Goal: Answer question/provide support: Share knowledge or assist other users

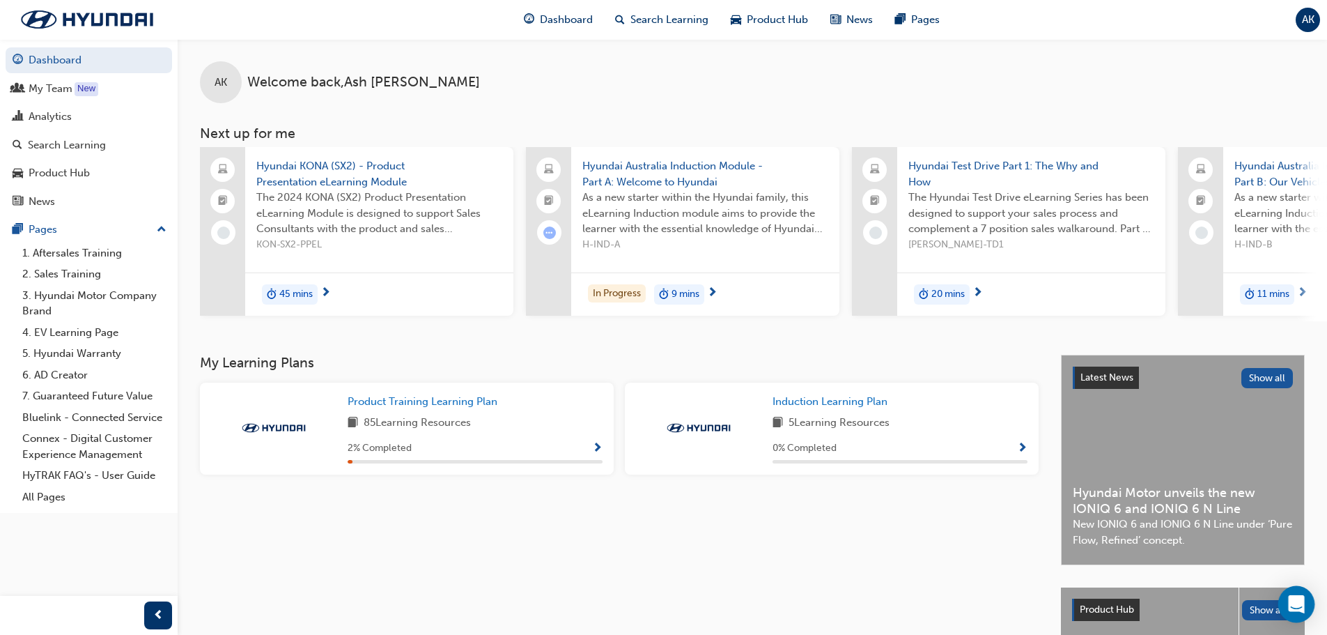
click at [1299, 609] on icon "Open Intercom Messenger" at bounding box center [1296, 604] width 16 height 18
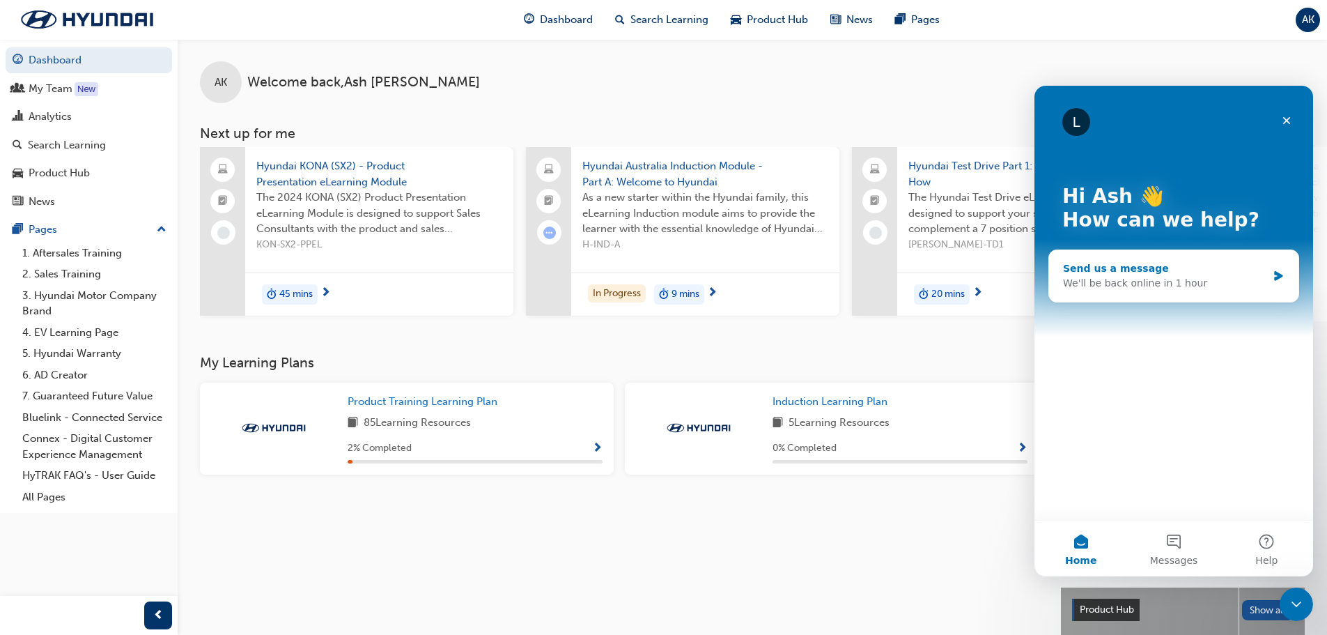
click at [1269, 282] on div "Send us a message We'll be back online in 1 hour" at bounding box center [1173, 276] width 249 height 52
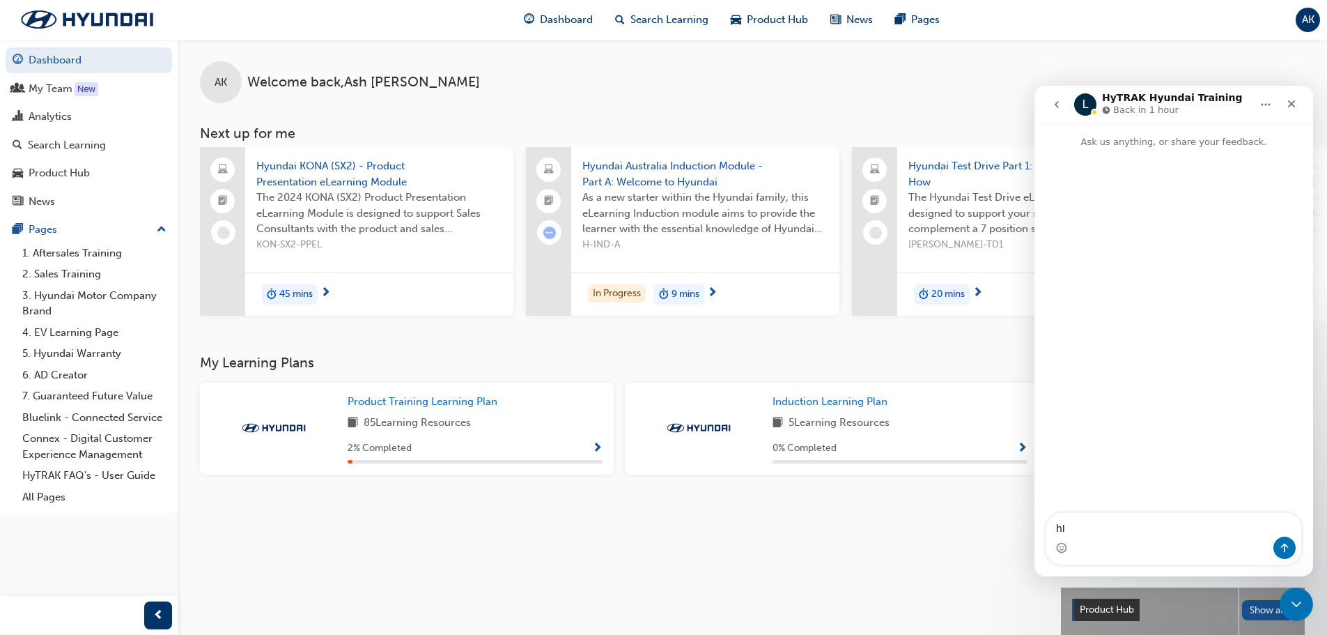
type textarea "h"
type textarea "Hi, I am looking to get login details for one of my workers to access Hyundai T…"
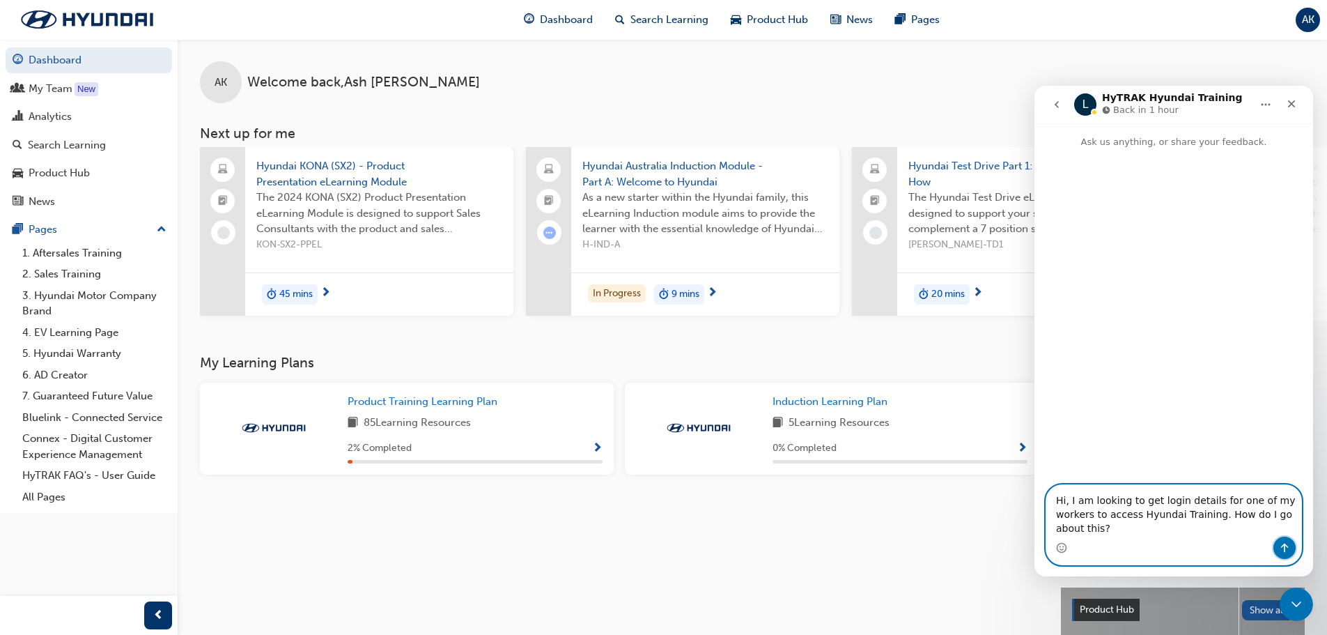
click at [1285, 551] on icon "Send a message…" at bounding box center [1284, 547] width 11 height 11
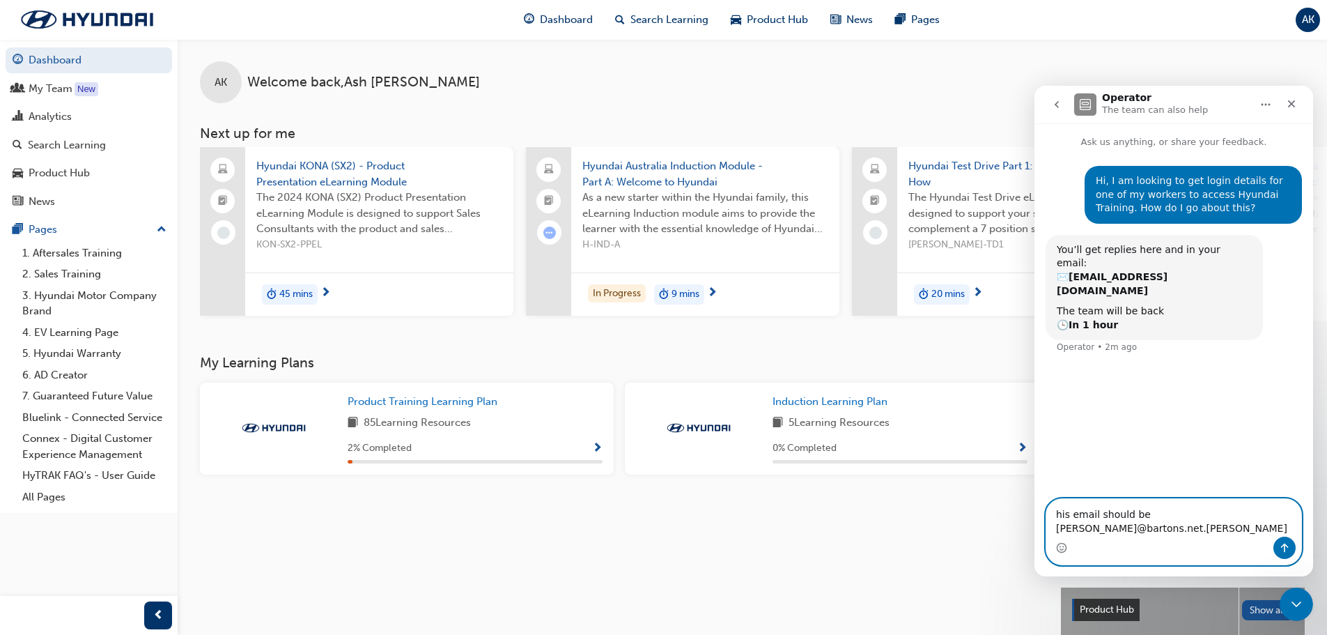
type textarea "his email should be [PERSON_NAME][EMAIL_ADDRESS][DOMAIN_NAME]"
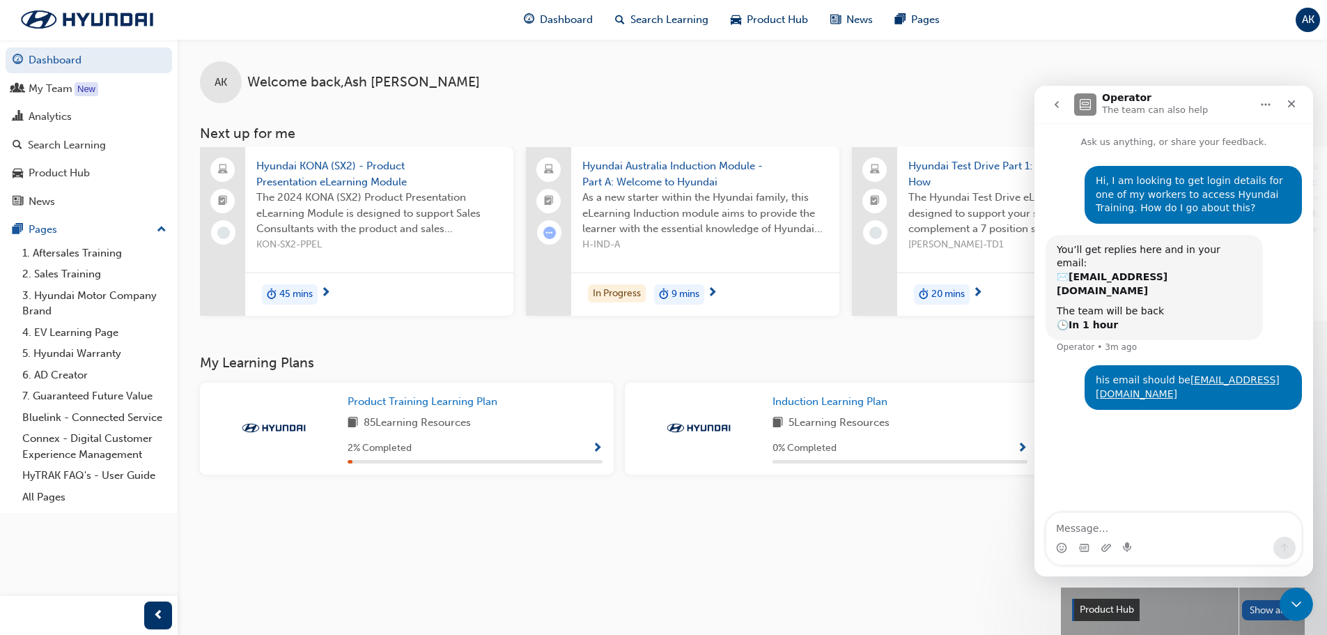
click at [1262, 109] on icon "Home" at bounding box center [1265, 104] width 11 height 11
drag, startPoint x: 1267, startPoint y: 383, endPoint x: 1258, endPoint y: 383, distance: 9.1
click at [1258, 383] on div "his email should be [PERSON_NAME][EMAIL_ADDRESS][DOMAIN_NAME] Ash • 1h ago" at bounding box center [1174, 395] width 256 height 61
click at [1274, 102] on button "Home" at bounding box center [1266, 104] width 26 height 26
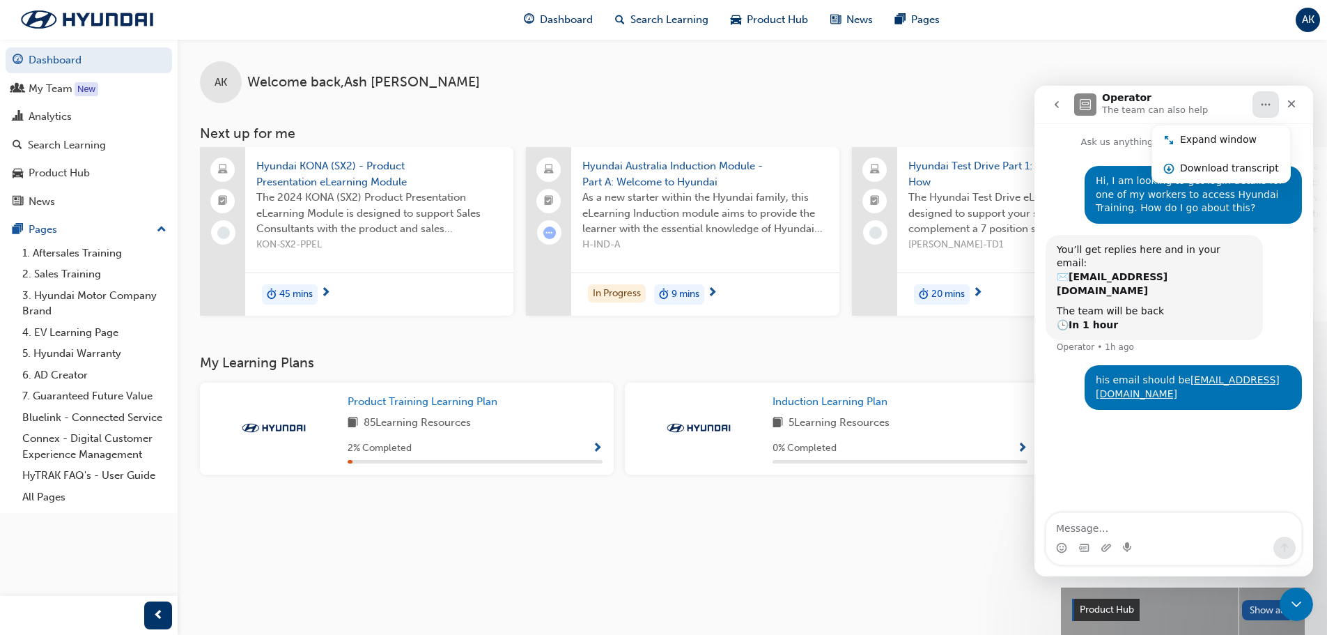
click at [1274, 102] on button "Home" at bounding box center [1266, 104] width 26 height 26
click at [1286, 100] on icon "Close" at bounding box center [1291, 103] width 11 height 11
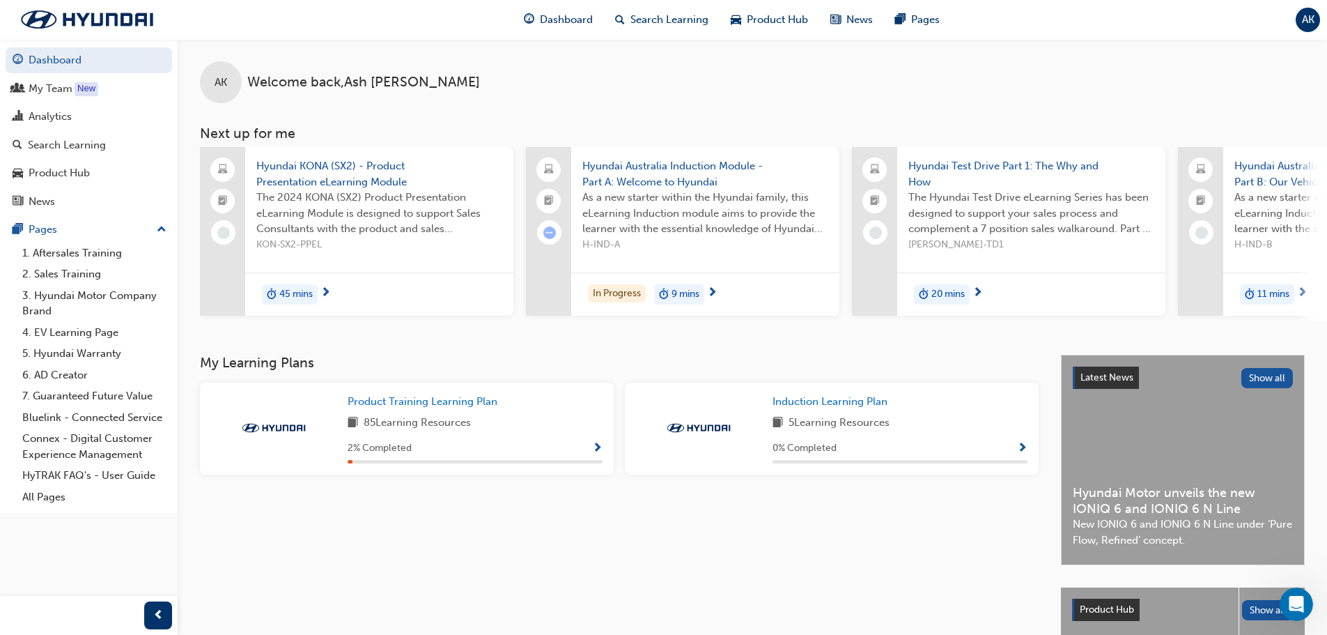
scroll to position [198, 0]
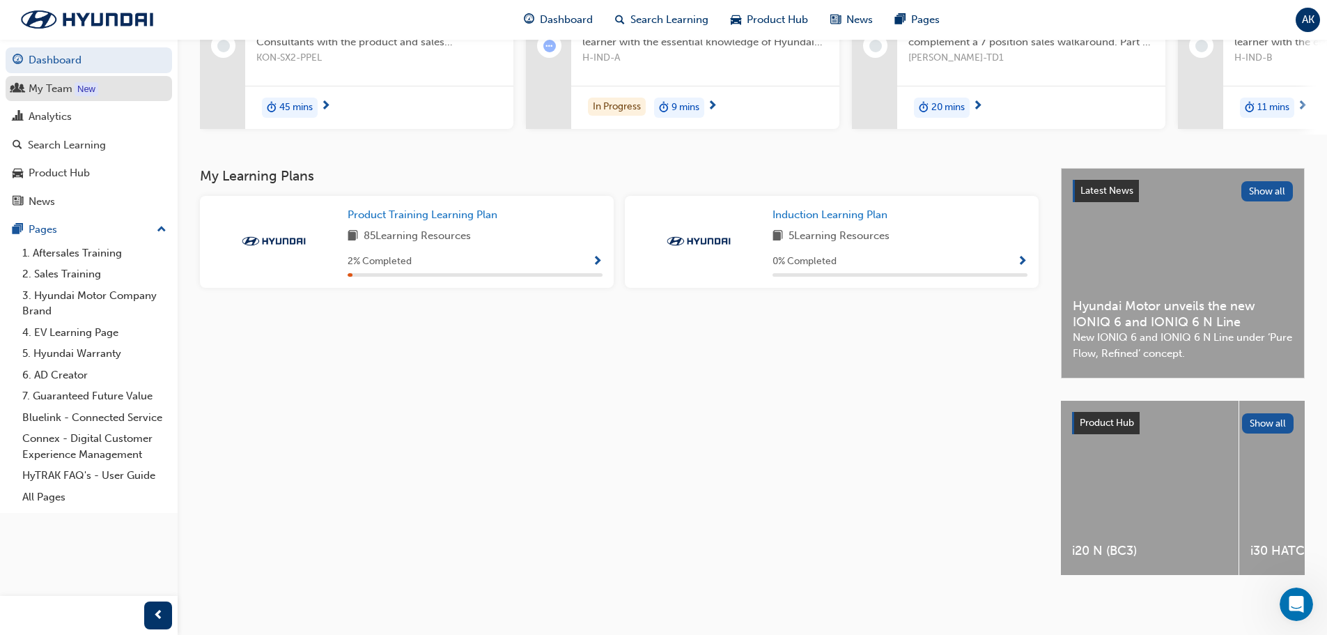
click at [60, 88] on div "My Team" at bounding box center [51, 89] width 44 height 16
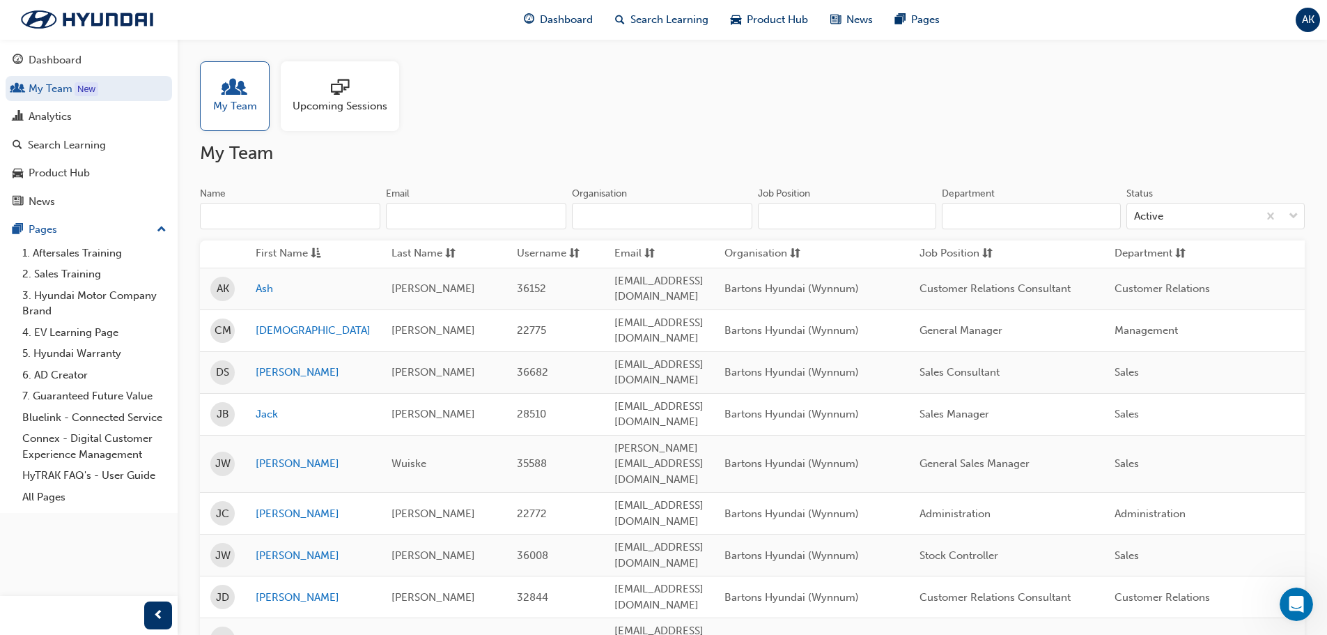
click at [330, 226] on input "Name" at bounding box center [290, 216] width 180 height 26
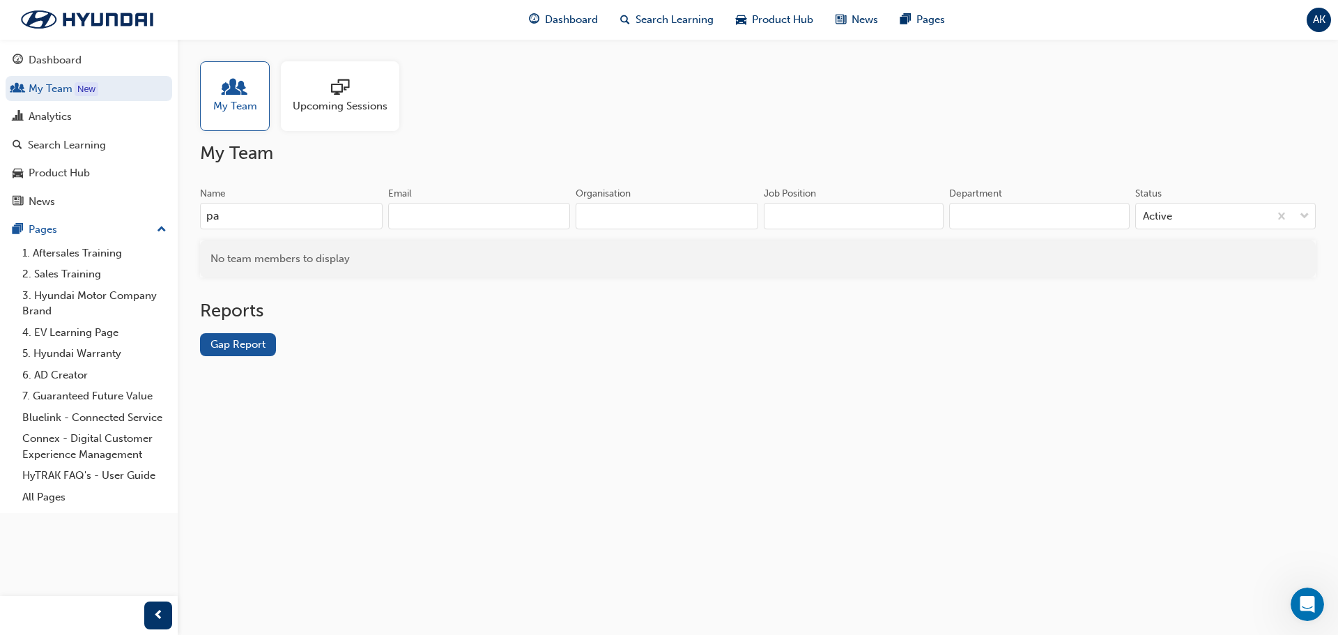
type input "p"
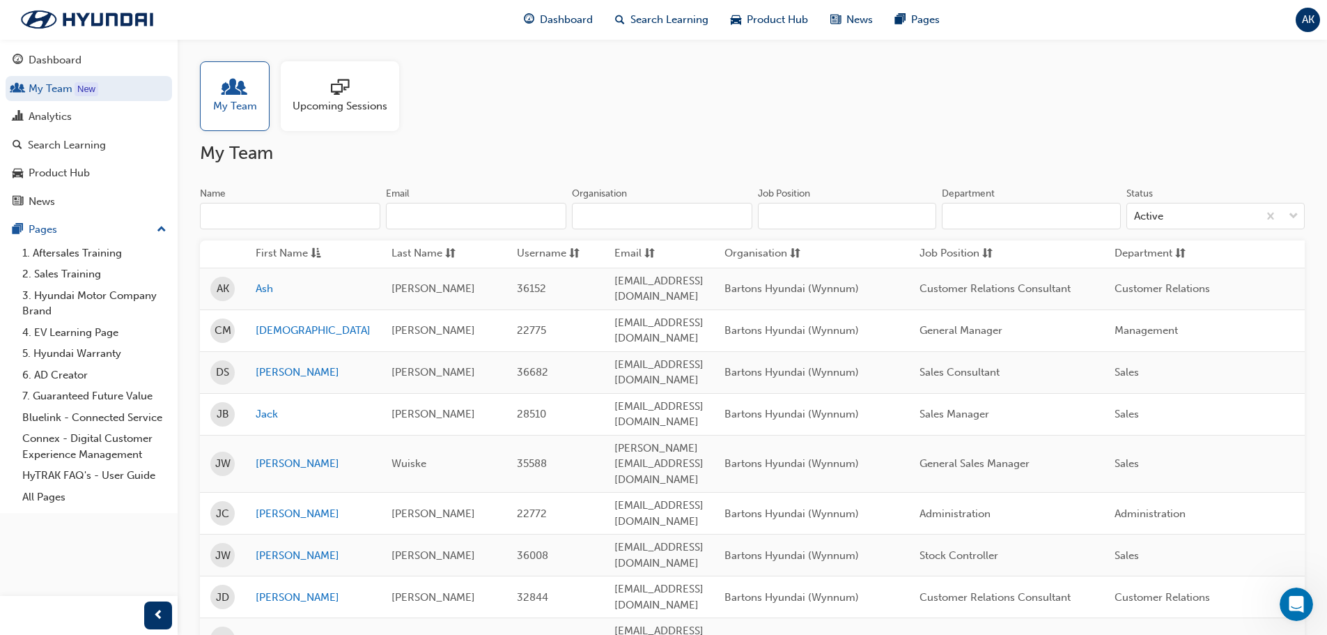
click at [332, 100] on span "Upcoming Sessions" at bounding box center [340, 106] width 95 height 16
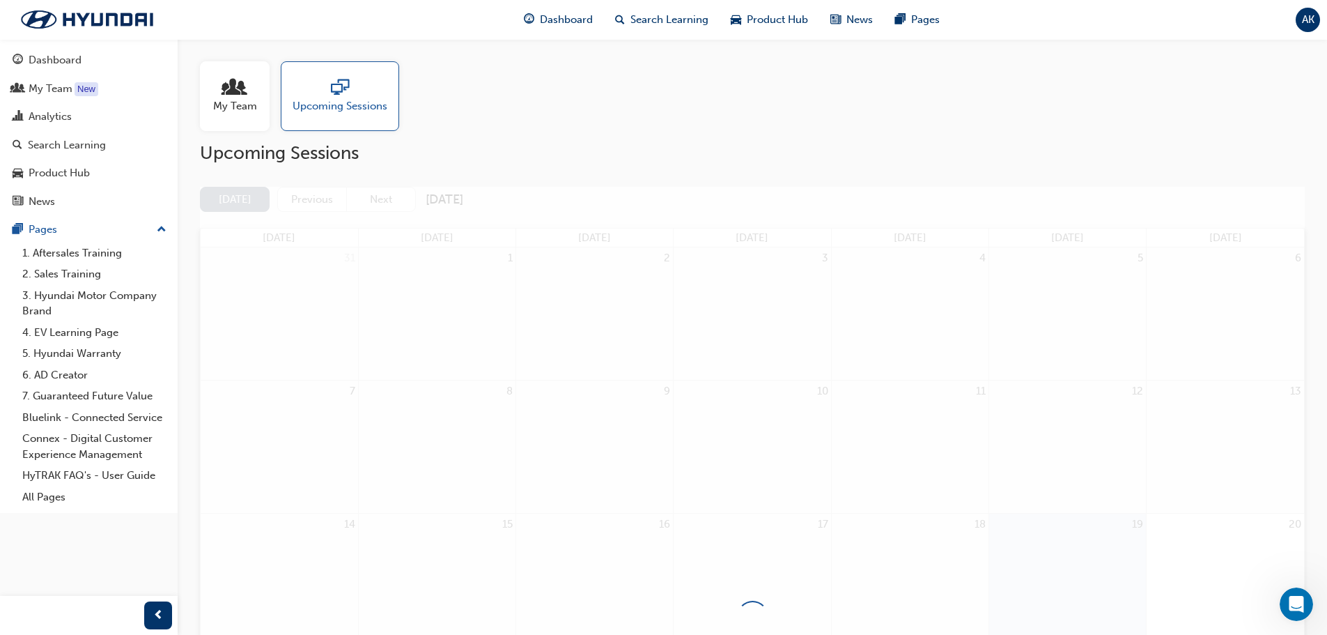
click at [252, 101] on span "My Team" at bounding box center [235, 106] width 44 height 16
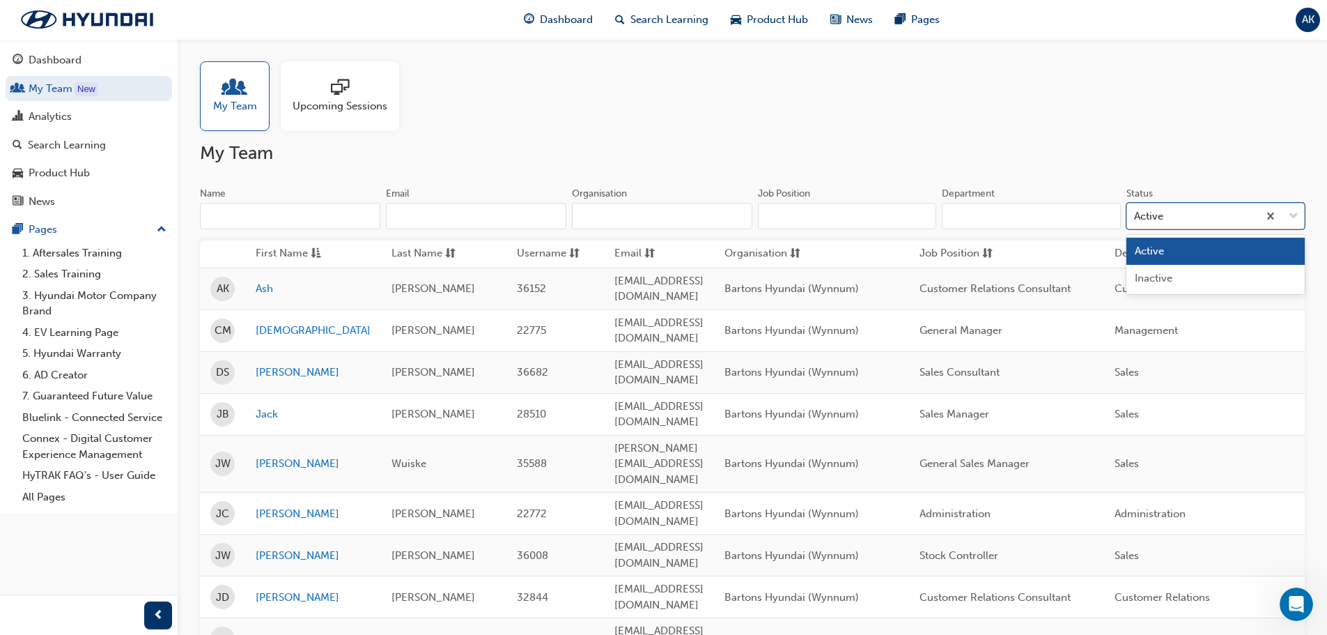
drag, startPoint x: 1216, startPoint y: 210, endPoint x: 1223, endPoint y: 210, distance: 7.7
click at [1218, 210] on div "Active" at bounding box center [1192, 216] width 131 height 24
click at [1136, 210] on input "Status option Active focused, 1 of 2. 2 results available. Use Up and Down to c…" at bounding box center [1134, 216] width 1 height 12
click at [1189, 268] on div "Inactive" at bounding box center [1216, 278] width 178 height 27
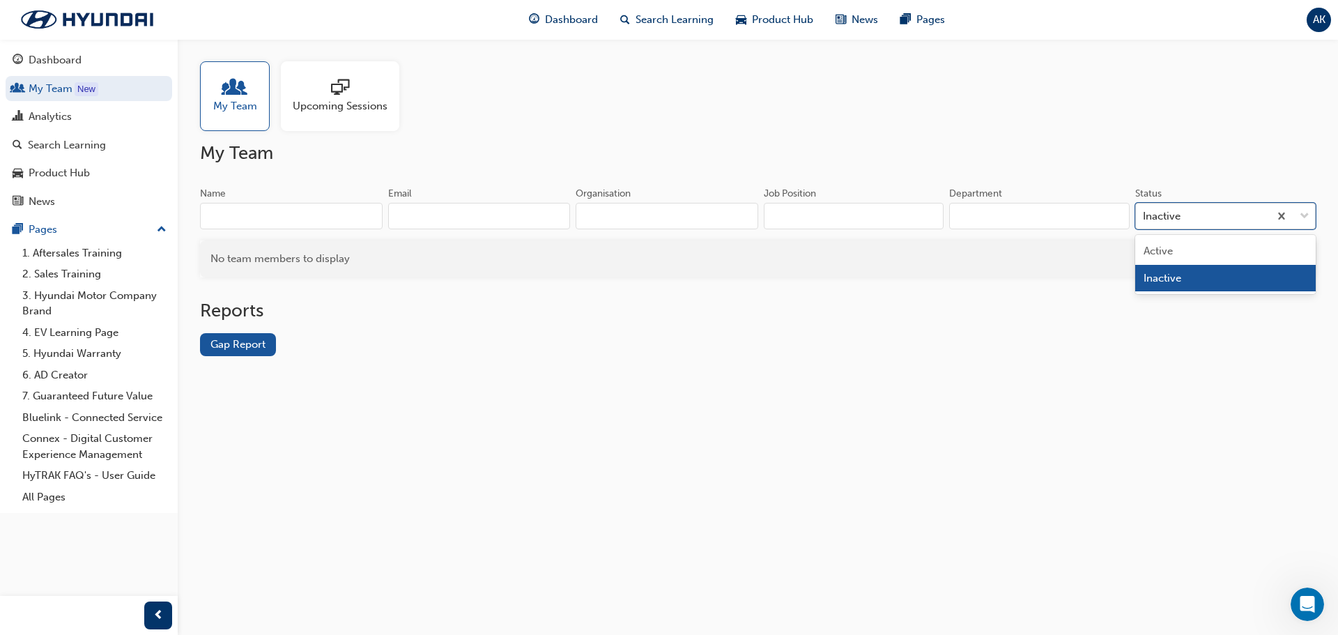
click at [1182, 214] on div "Inactive" at bounding box center [1202, 216] width 133 height 24
click at [1144, 214] on input "Status option Inactive, selected. option Inactive focused, 2 of 2. 2 results av…" at bounding box center [1143, 216] width 1 height 12
click at [1179, 249] on div "Active" at bounding box center [1225, 251] width 180 height 27
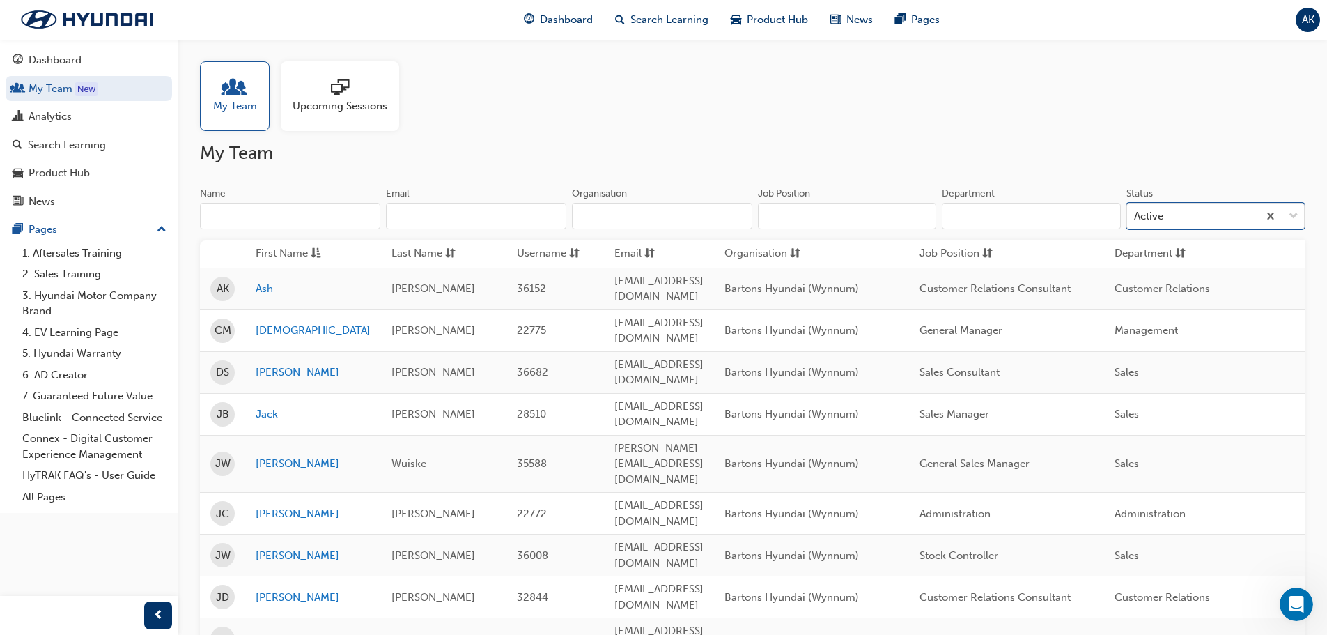
click at [1308, 17] on span "AK" at bounding box center [1308, 20] width 13 height 16
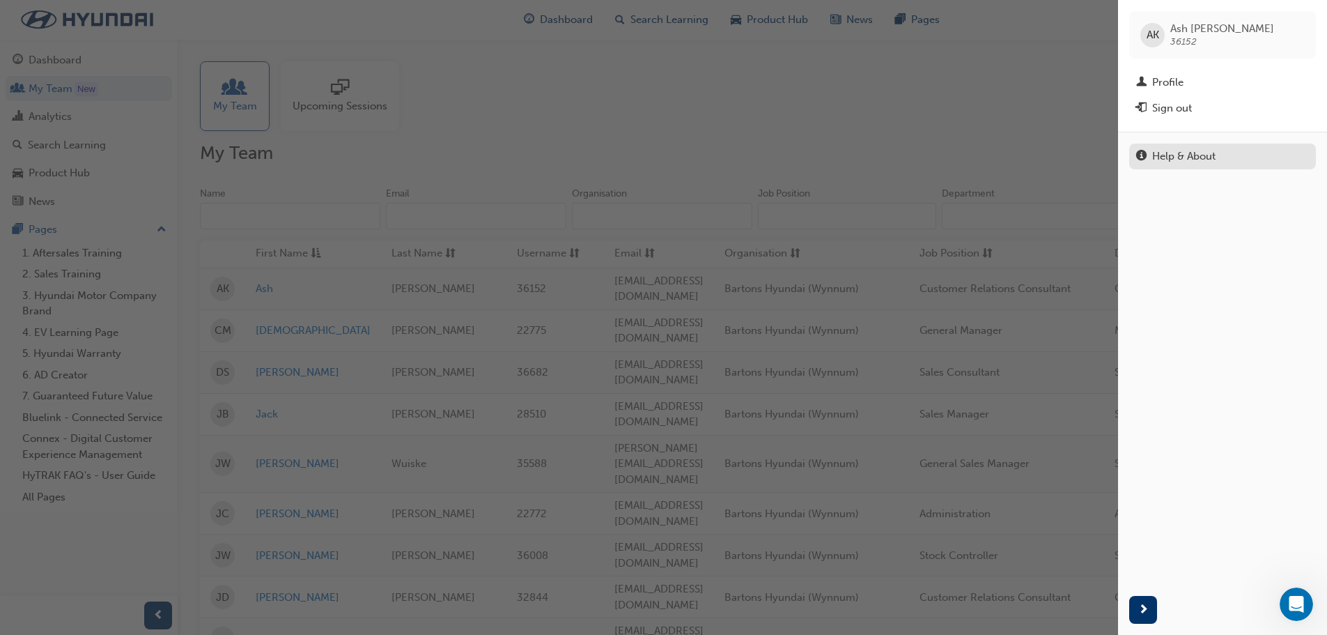
click at [1174, 157] on div "Help & About" at bounding box center [1183, 156] width 63 height 16
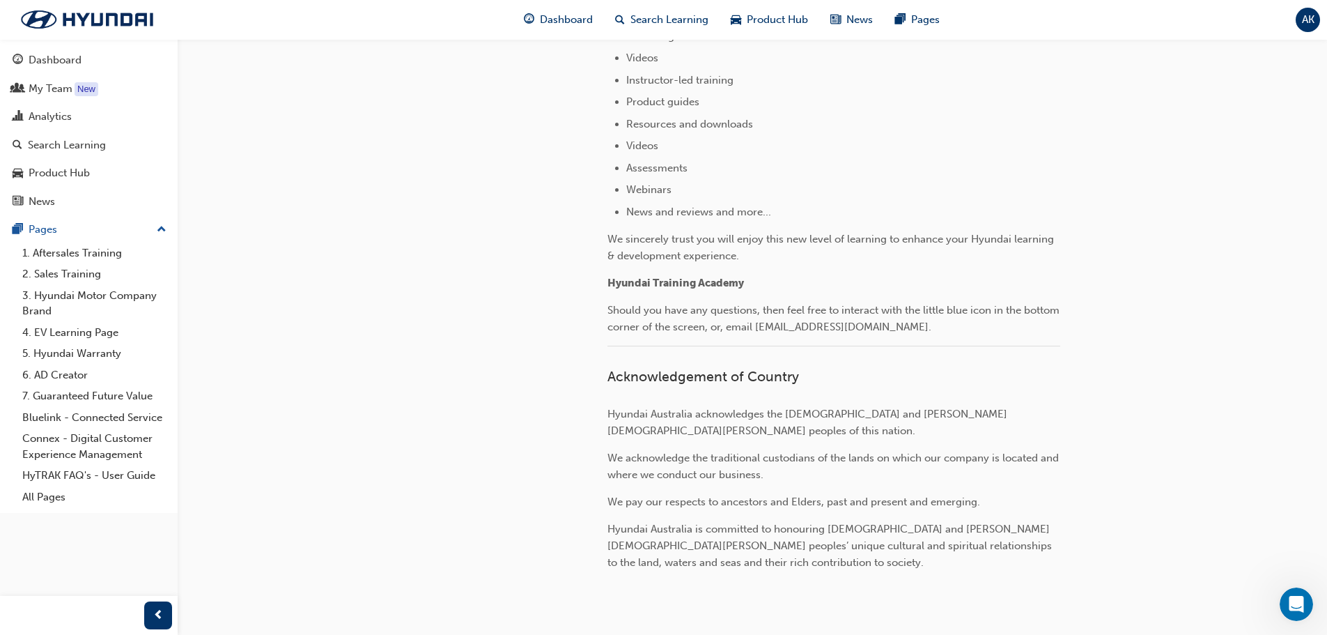
scroll to position [628, 0]
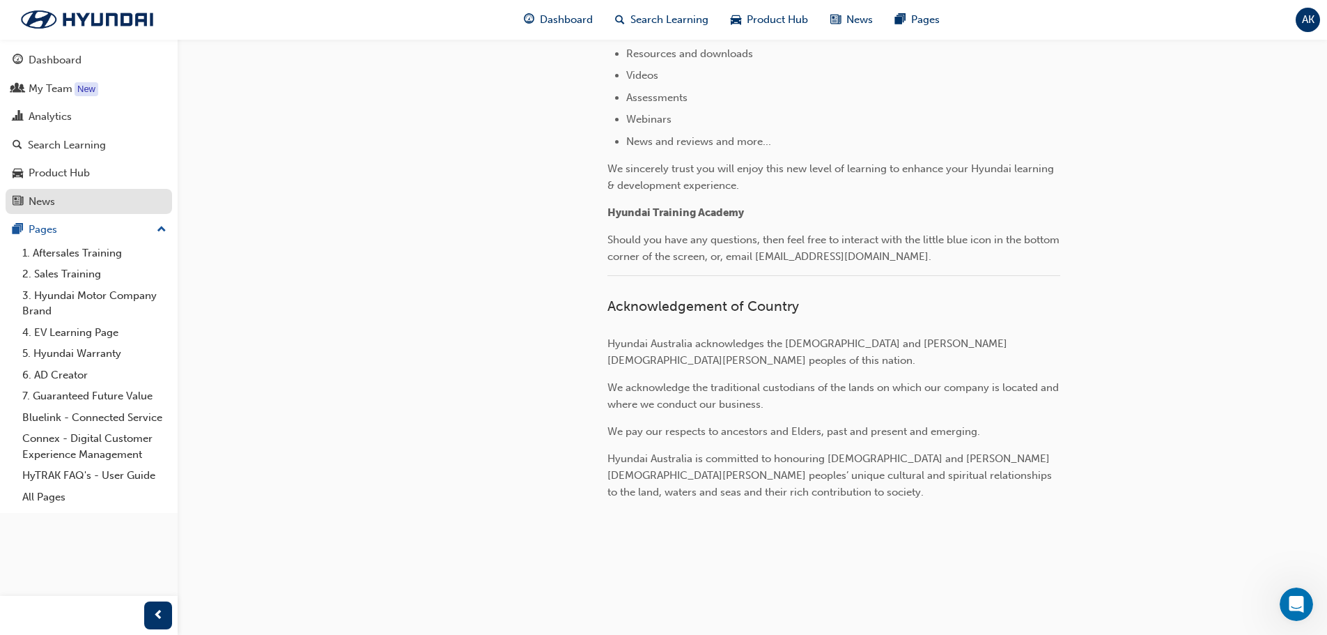
click at [71, 207] on div "News" at bounding box center [89, 201] width 153 height 17
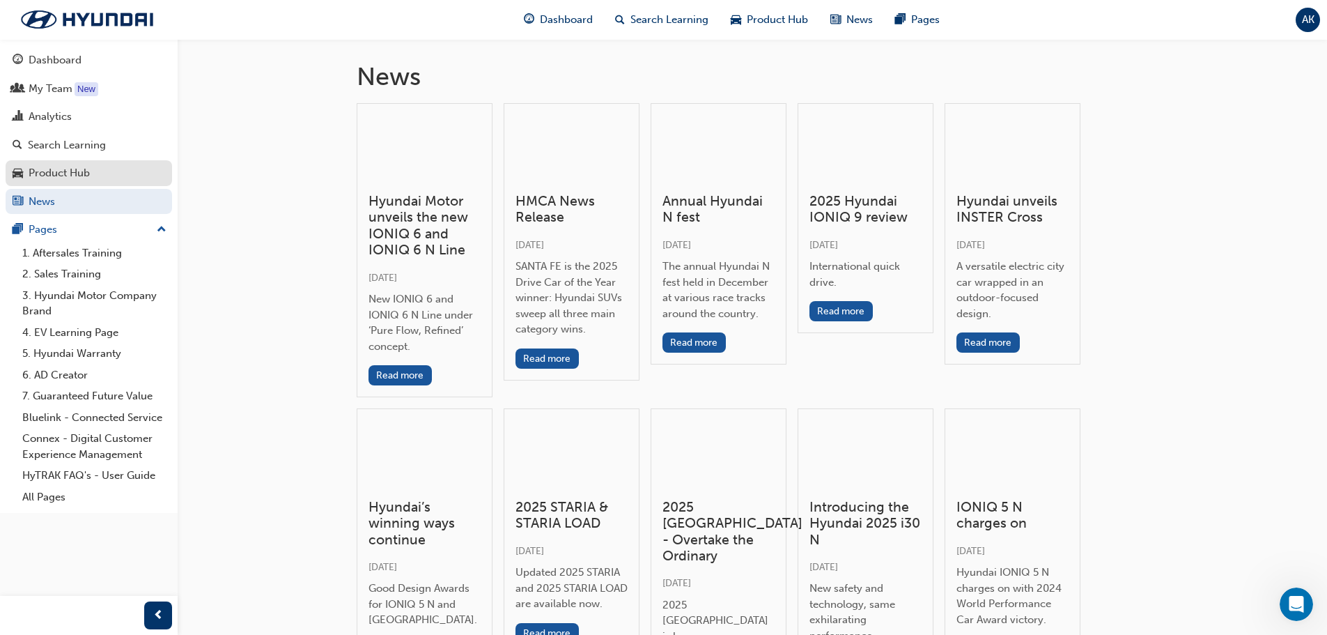
click at [72, 173] on div "Product Hub" at bounding box center [59, 173] width 61 height 16
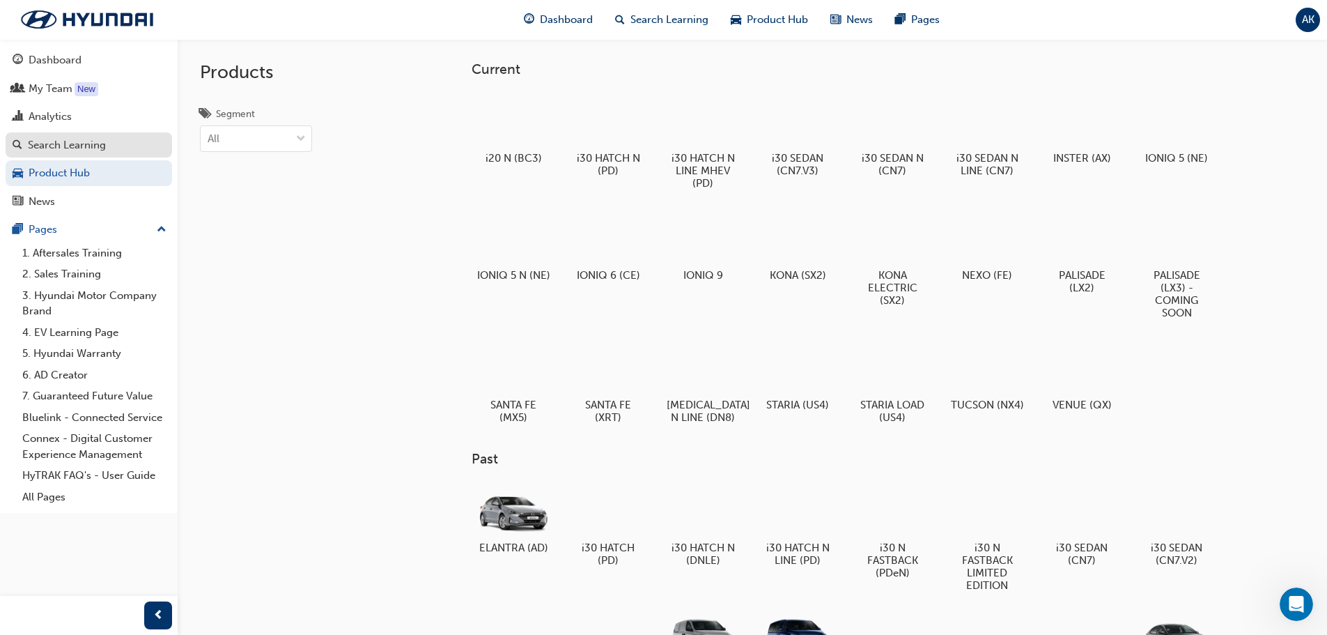
click at [79, 147] on div "Search Learning" at bounding box center [67, 145] width 78 height 16
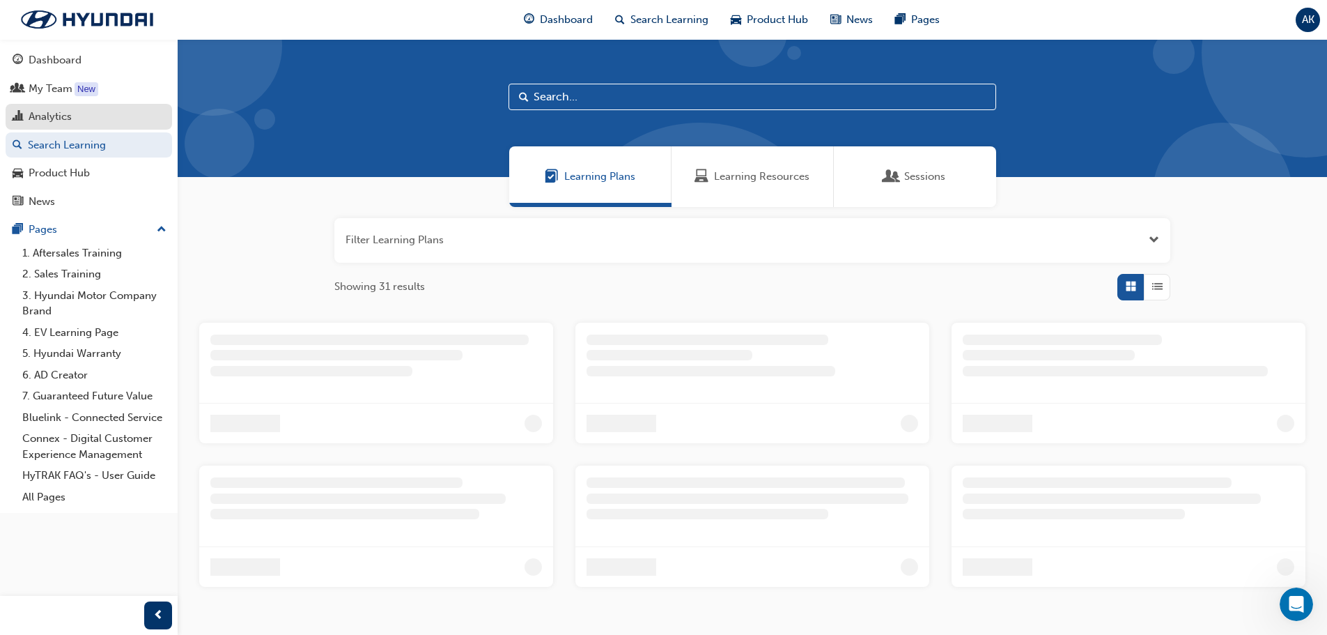
click at [52, 129] on link "Analytics" at bounding box center [89, 117] width 167 height 26
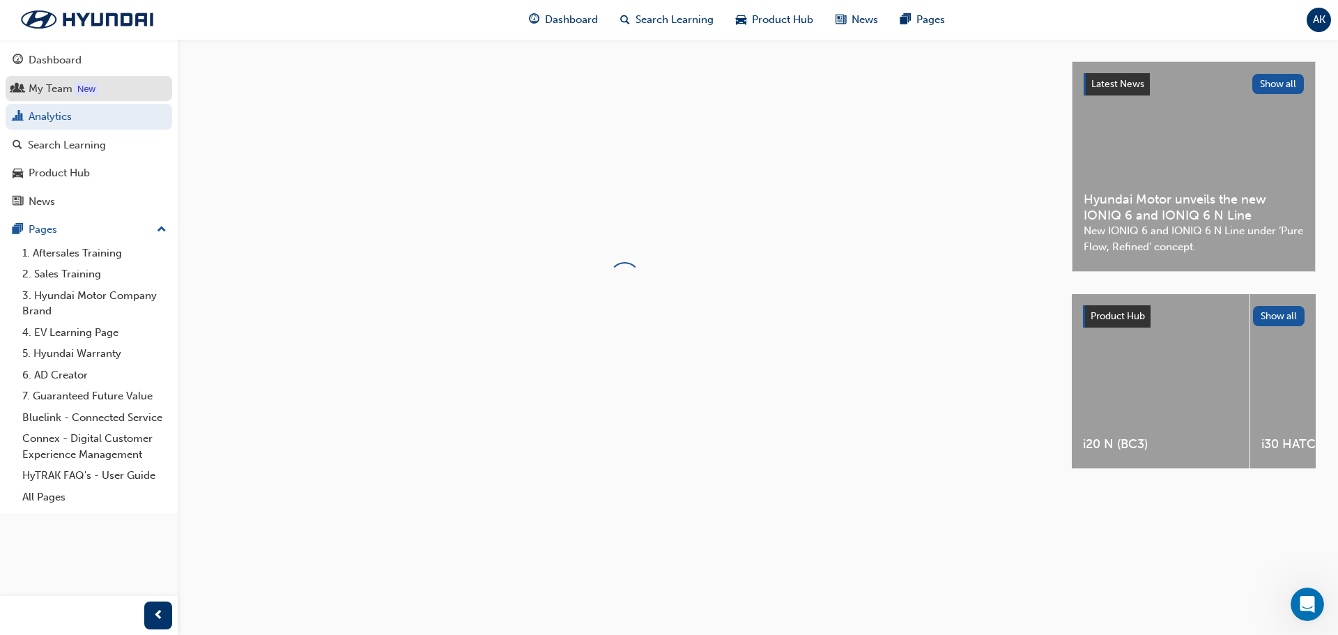
click at [53, 83] on div "My Team" at bounding box center [51, 89] width 44 height 16
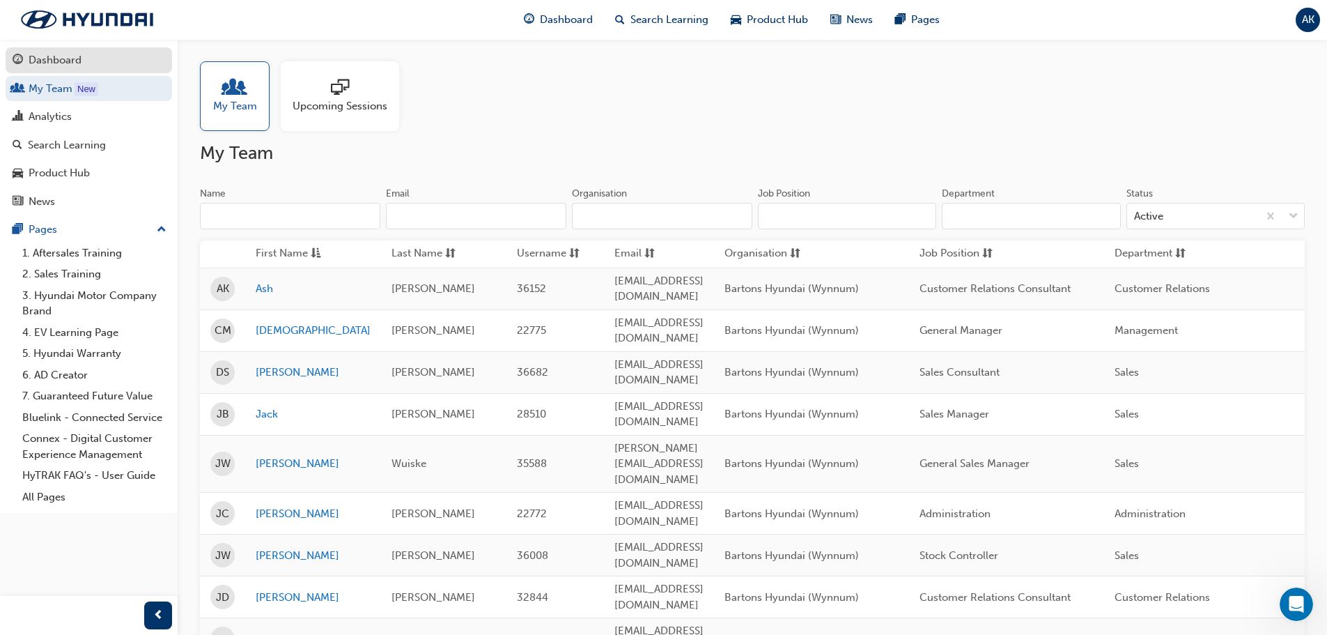
click at [83, 59] on div "Dashboard" at bounding box center [89, 60] width 153 height 17
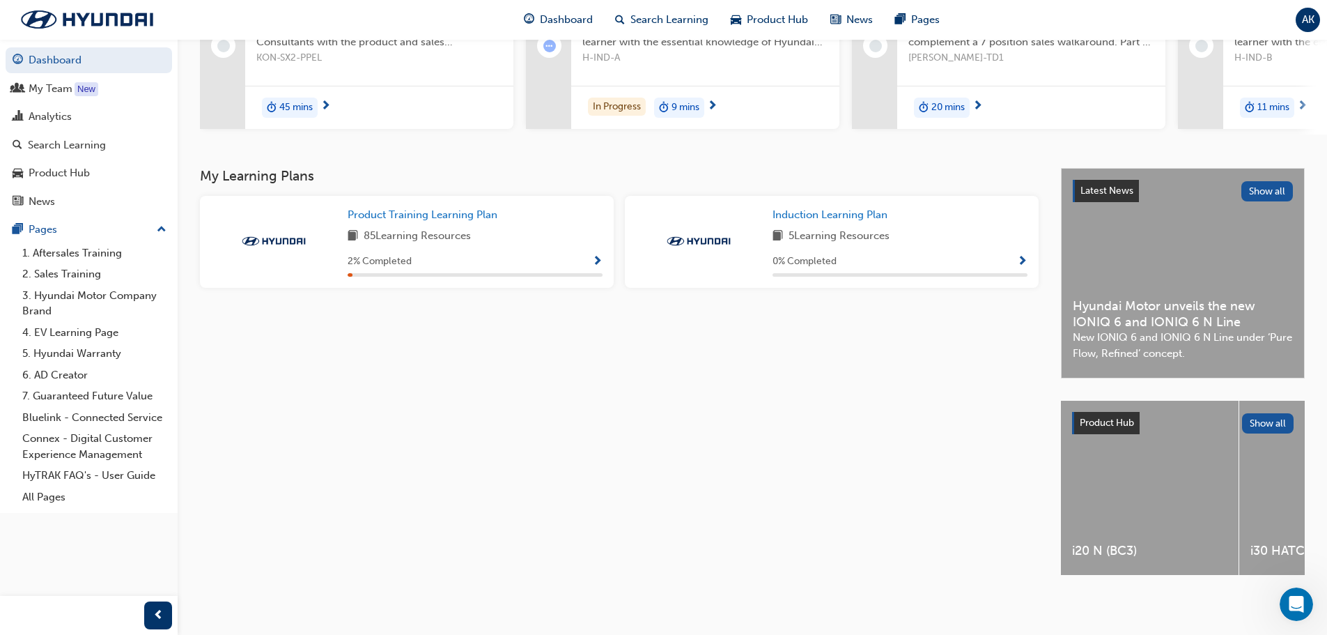
scroll to position [198, 0]
click at [1297, 603] on icon "Open Intercom Messenger" at bounding box center [1294, 602] width 23 height 23
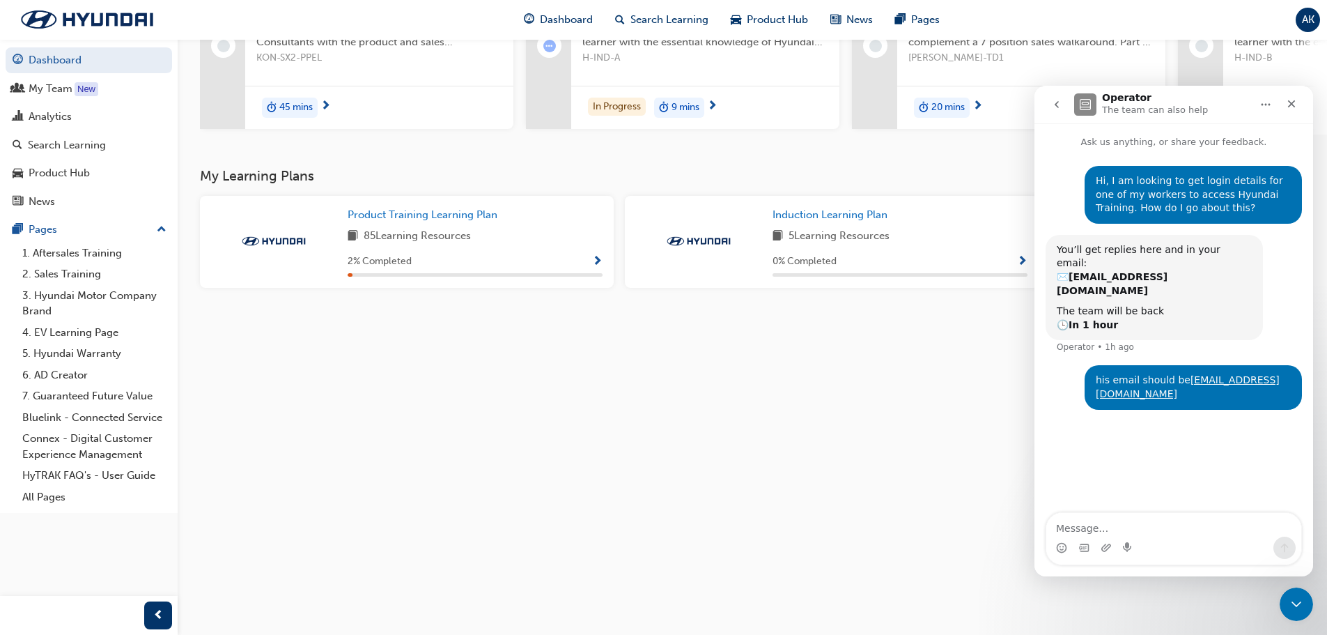
click at [911, 408] on div "My Learning Plans Product Training Learning Plan 85 Learning Resources 2 % Comp…" at bounding box center [630, 384] width 861 height 432
click at [1285, 109] on div "Close" at bounding box center [1291, 103] width 25 height 25
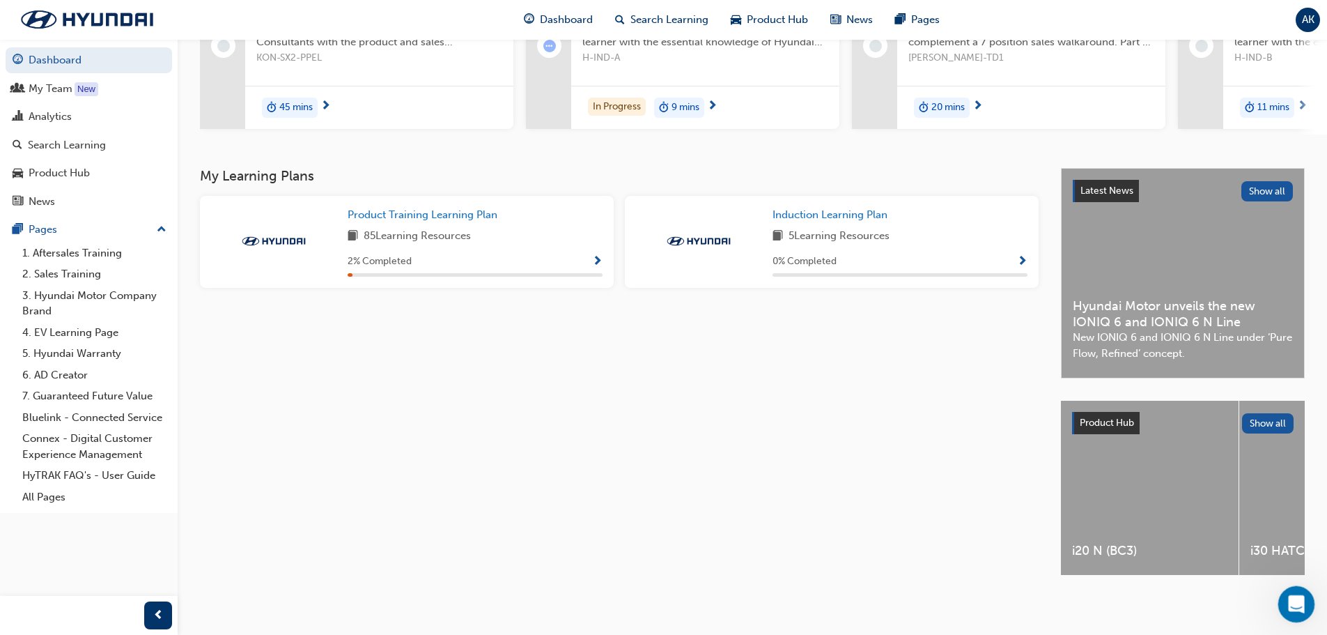
click at [1301, 608] on div "Open Intercom Messenger" at bounding box center [1294, 602] width 46 height 46
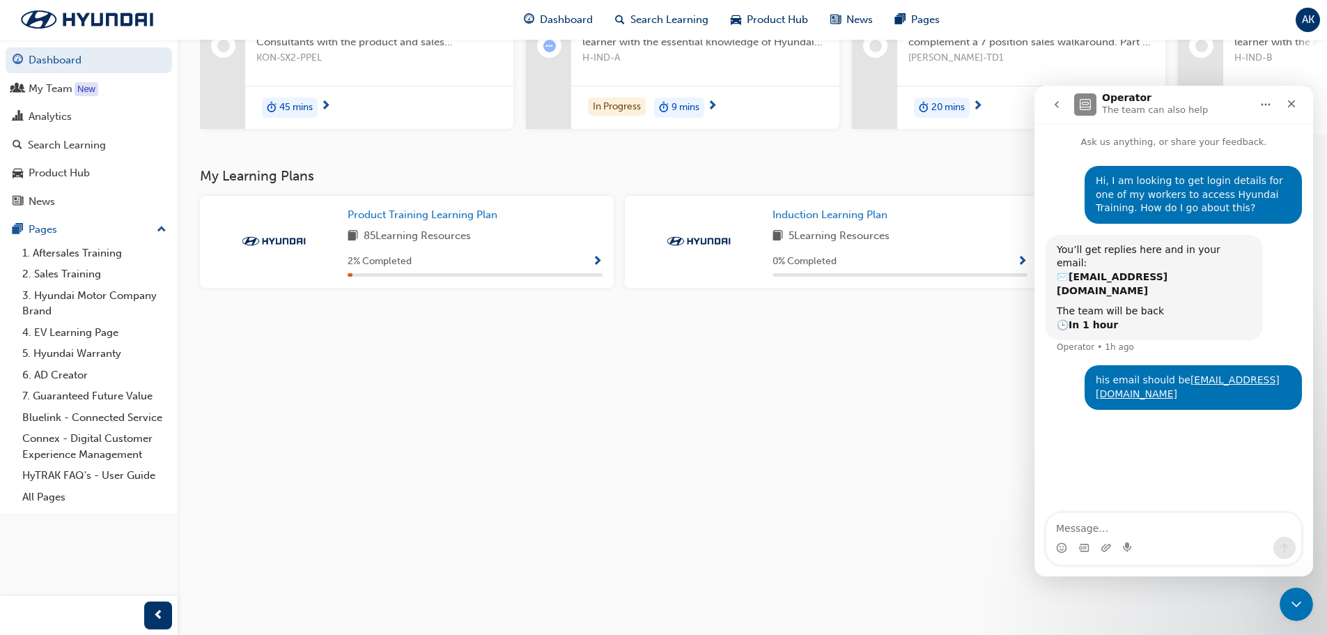
click at [1268, 102] on icon "Home" at bounding box center [1265, 104] width 11 height 11
click at [867, 344] on div "My Learning Plans Product Training Learning Plan 85 Learning Resources 2 % Comp…" at bounding box center [630, 384] width 861 height 432
click at [1283, 107] on div "Close" at bounding box center [1291, 103] width 25 height 25
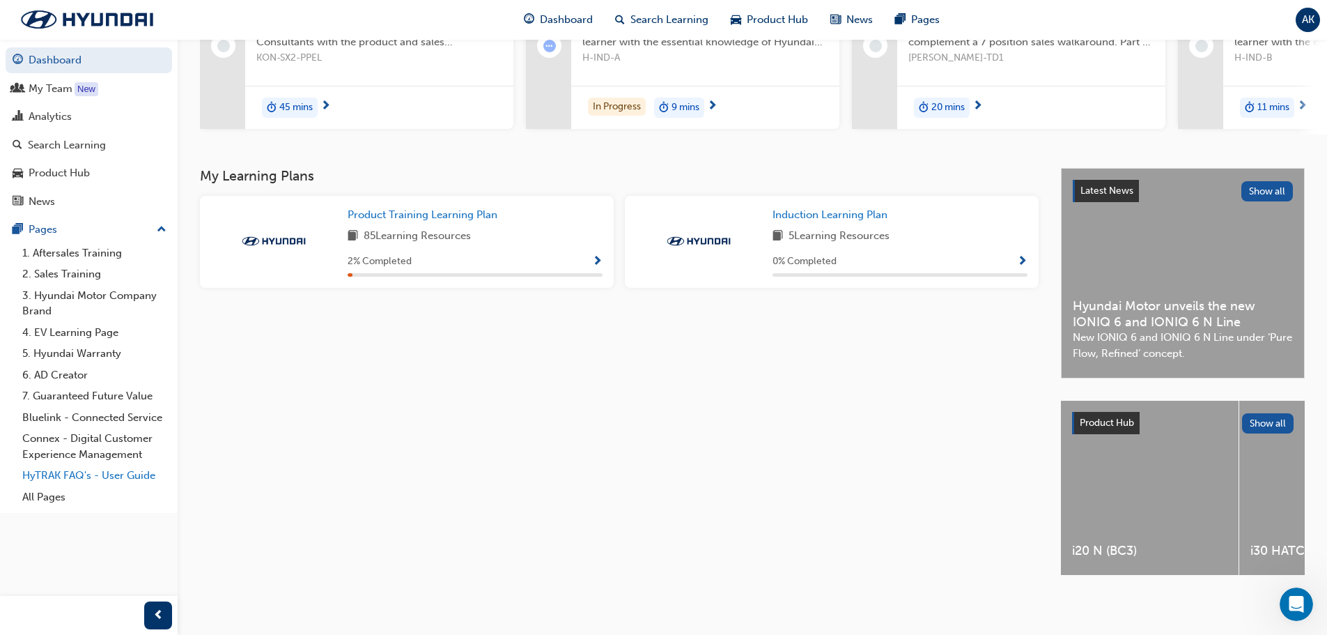
click at [129, 472] on link "HyTRAK FAQ's - User Guide" at bounding box center [94, 476] width 155 height 22
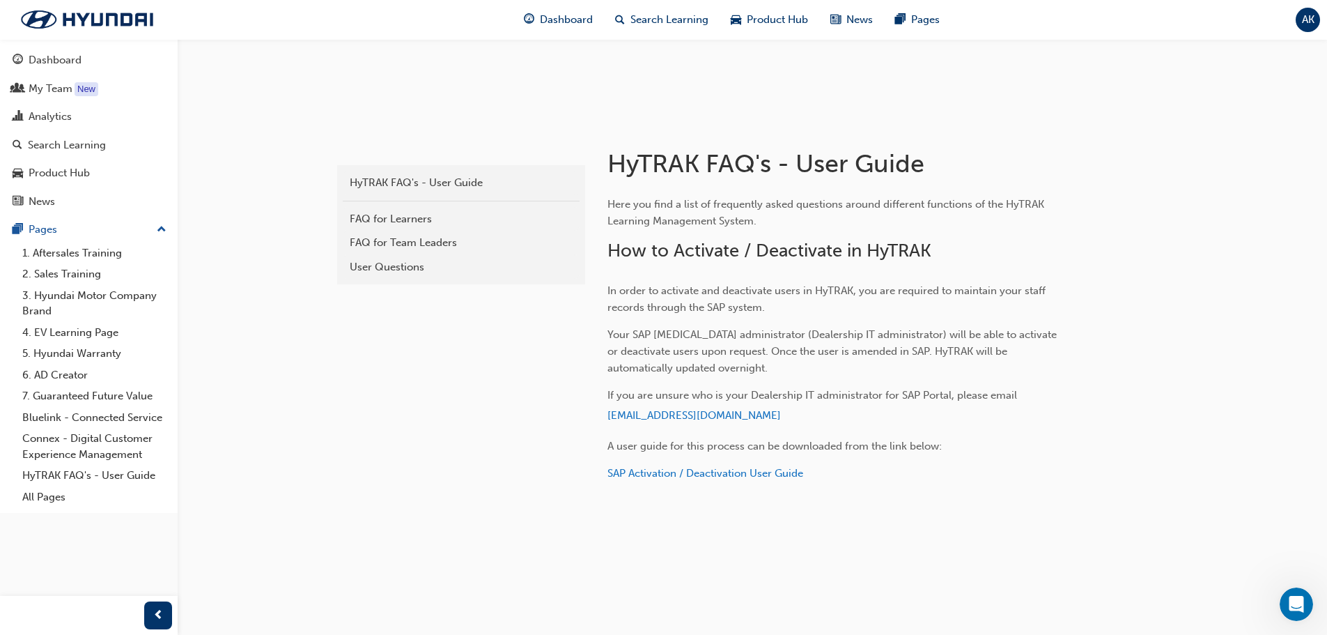
scroll to position [279, 0]
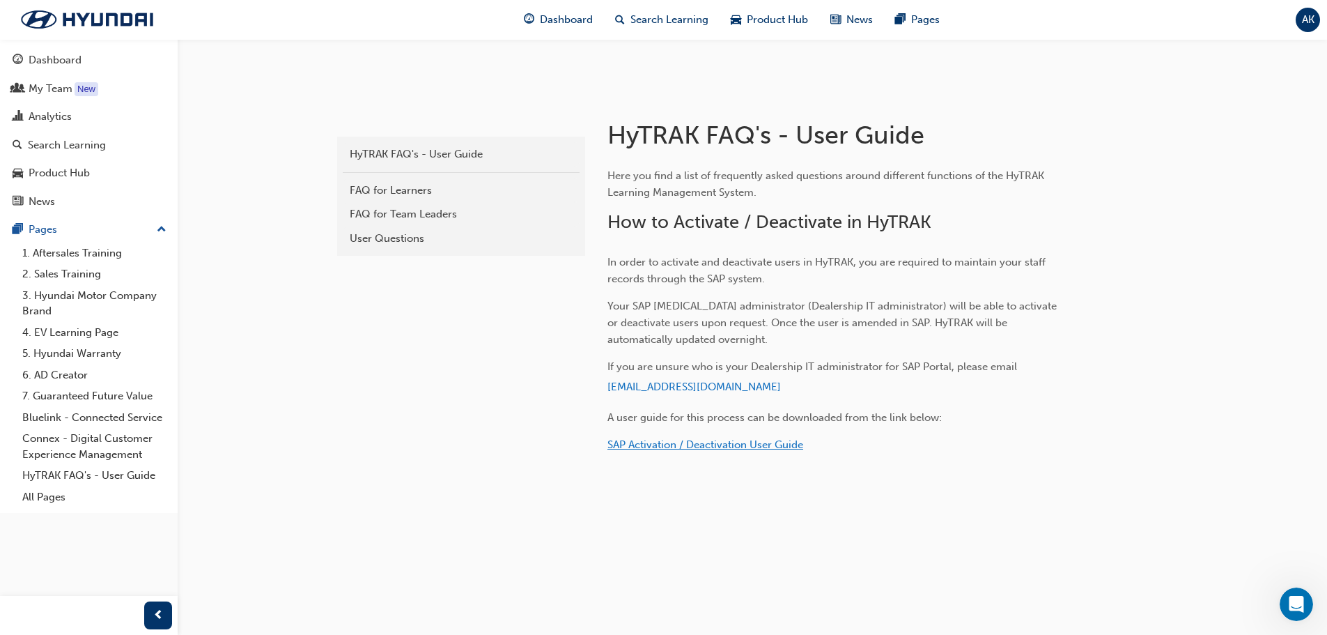
click at [677, 438] on span "SAP Activation / Deactivation User Guide" at bounding box center [706, 444] width 196 height 13
